Goal: Task Accomplishment & Management: Manage account settings

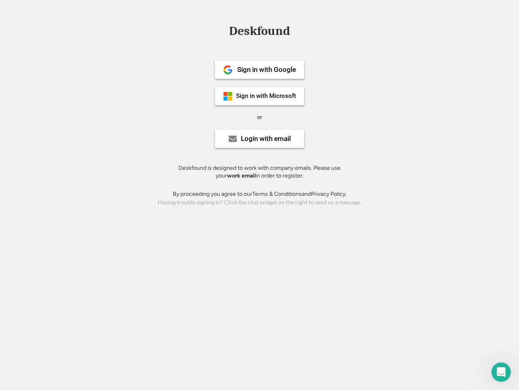
click at [260, 116] on div "or" at bounding box center [259, 117] width 5 height 8
click at [260, 32] on div "Deskfound" at bounding box center [259, 31] width 69 height 13
click at [222, 30] on div "Deskfound" at bounding box center [259, 32] width 519 height 15
click at [260, 32] on div "Deskfound" at bounding box center [259, 31] width 69 height 13
click at [260, 117] on div "or" at bounding box center [259, 117] width 5 height 8
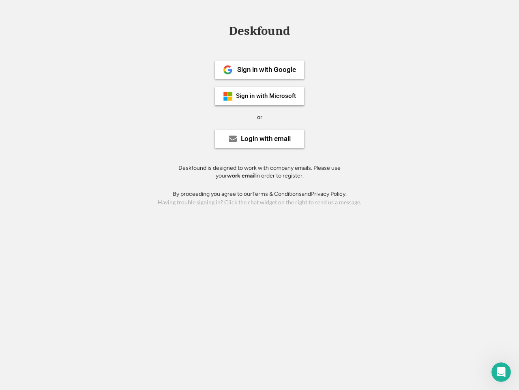
click at [260, 69] on div "Sign in with Google" at bounding box center [266, 69] width 59 height 7
click at [267, 69] on div "Sign in with Google" at bounding box center [266, 69] width 59 height 7
click at [228, 70] on img at bounding box center [228, 70] width 10 height 10
click at [260, 96] on div "Sign in with Microsoft" at bounding box center [266, 96] width 60 height 6
click at [267, 96] on div "Sign in with Microsoft" at bounding box center [266, 96] width 60 height 6
